Goal: Task Accomplishment & Management: Use online tool/utility

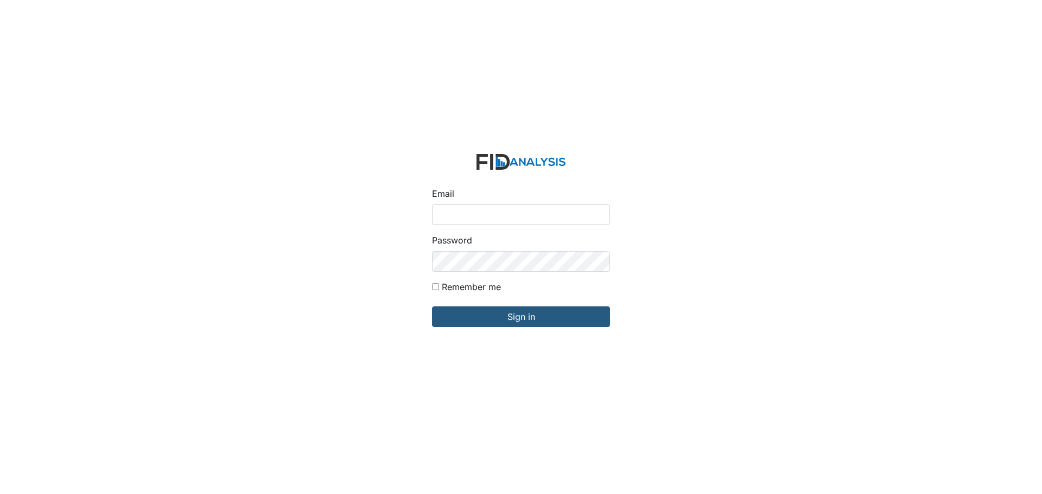
type input "[EMAIL_ADDRESS][DOMAIN_NAME]"
click at [432, 307] on input "Sign in" at bounding box center [521, 317] width 178 height 21
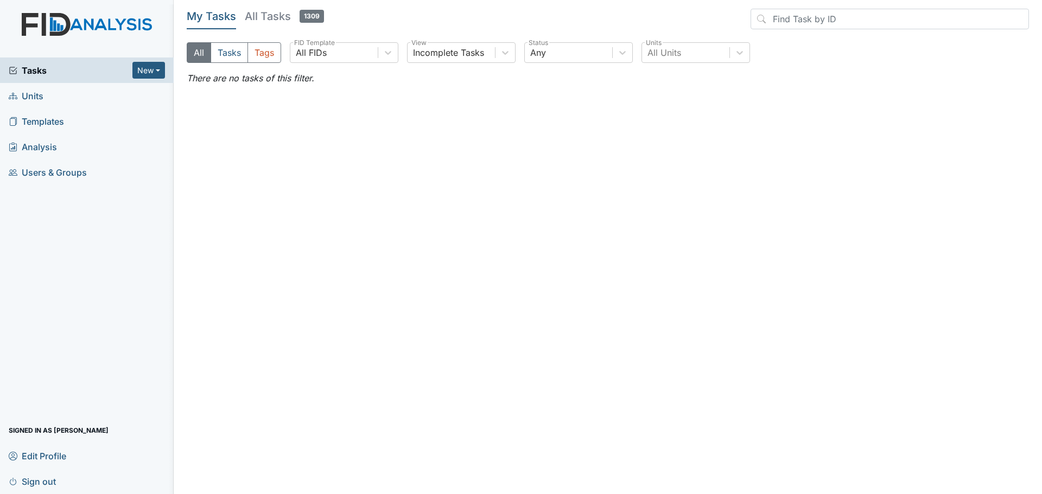
click at [37, 97] on span "Units" at bounding box center [26, 95] width 35 height 17
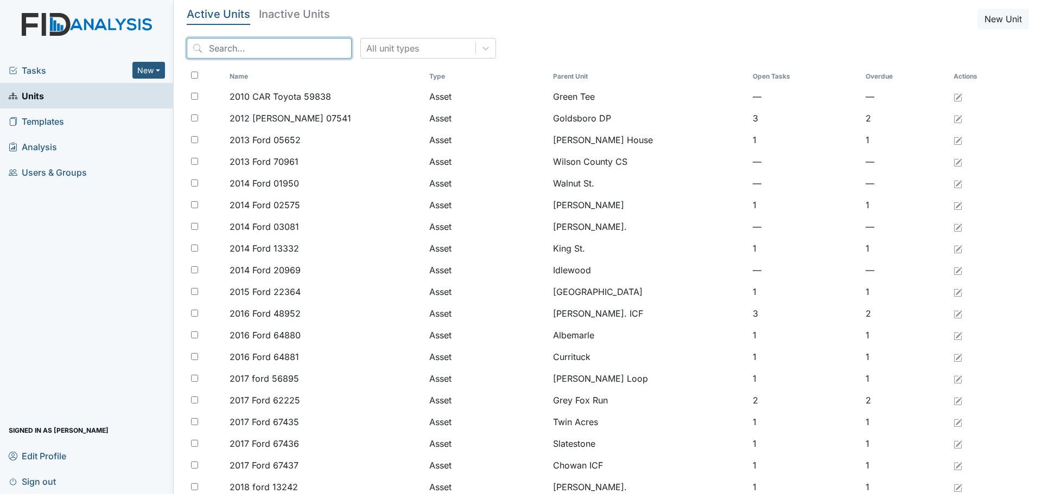
click at [260, 55] on input "search" at bounding box center [269, 48] width 165 height 21
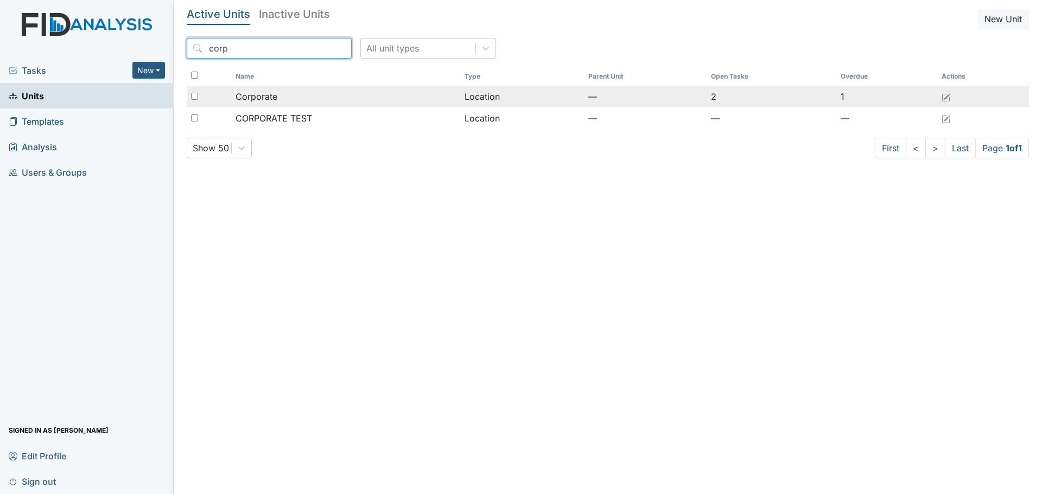
type input "corp"
click at [256, 99] on span "Corporate" at bounding box center [256, 96] width 42 height 13
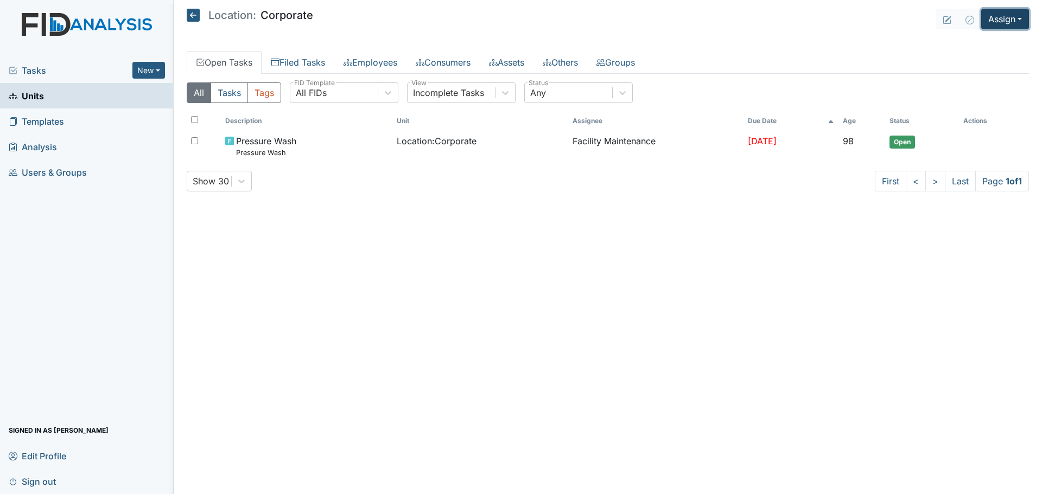
click at [1009, 20] on button "Assign" at bounding box center [1005, 19] width 48 height 21
click at [982, 62] on link "Assign Inspection" at bounding box center [979, 61] width 98 height 17
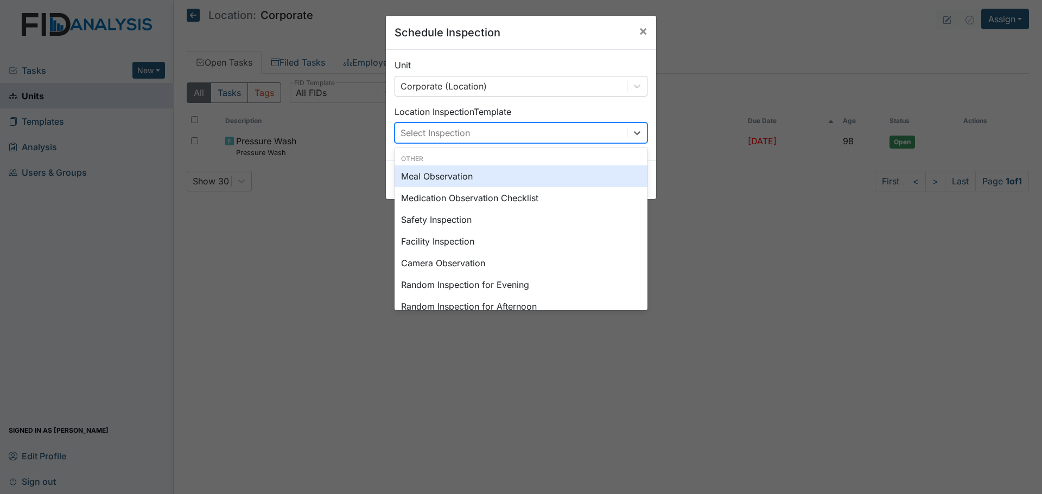
click at [607, 131] on div "Select Inspection" at bounding box center [511, 133] width 232 height 20
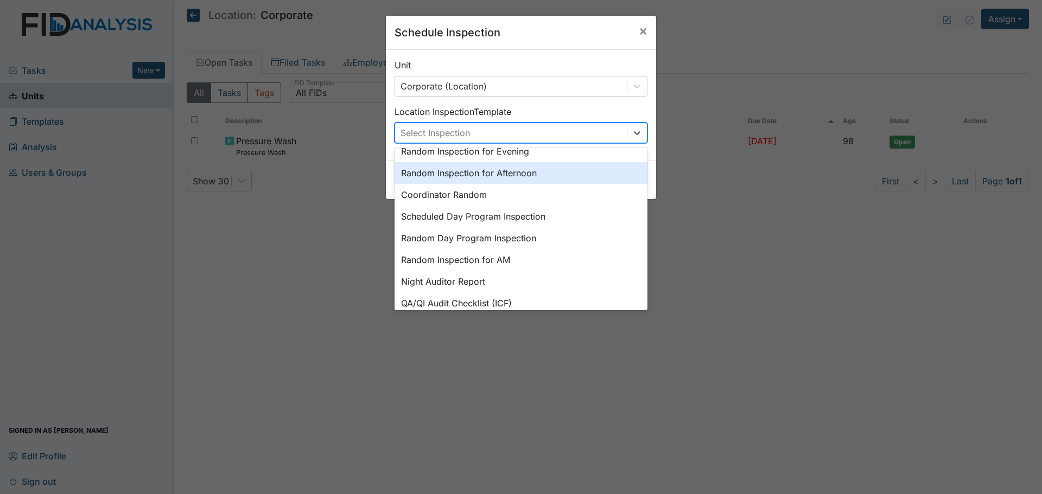
scroll to position [187, 0]
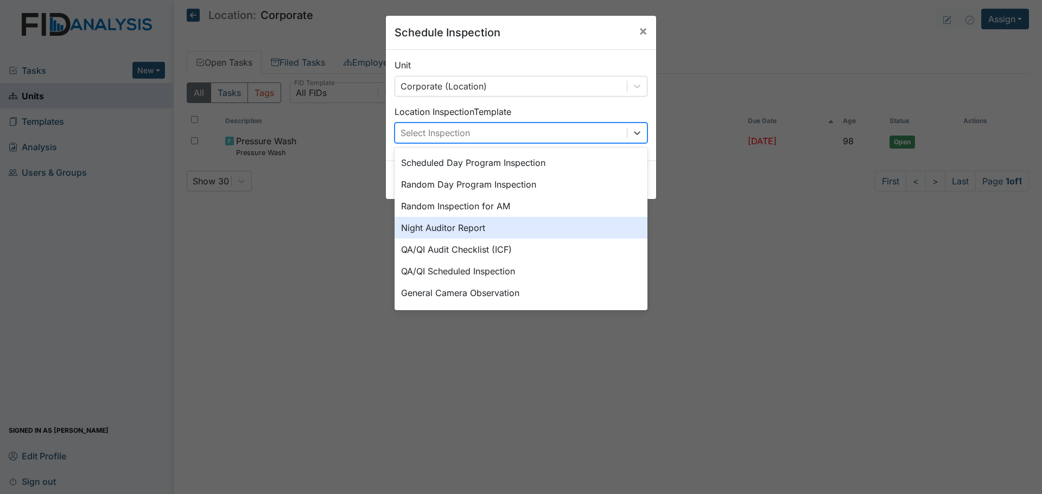
click at [510, 228] on div "Night Auditor Report" at bounding box center [520, 228] width 253 height 22
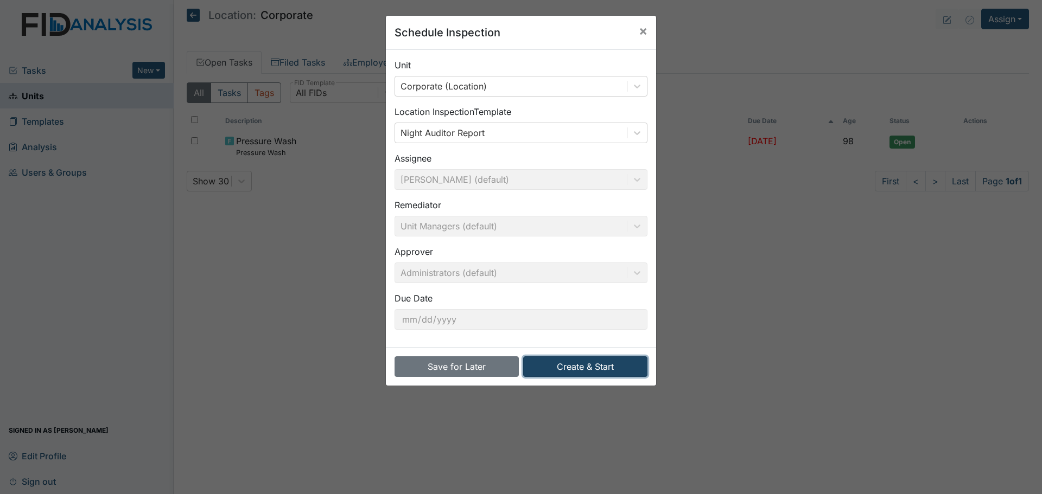
click at [578, 373] on button "Create & Start" at bounding box center [585, 366] width 124 height 21
